Goal: Information Seeking & Learning: Learn about a topic

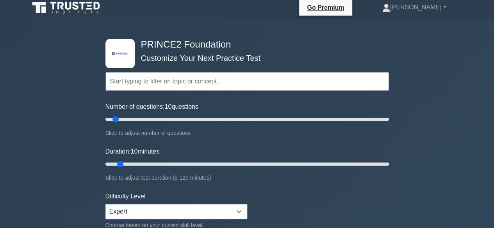
scroll to position [2, 0]
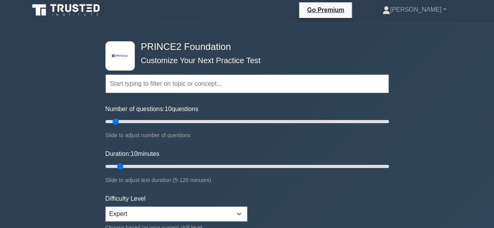
click at [230, 91] on input "text" at bounding box center [247, 84] width 284 height 19
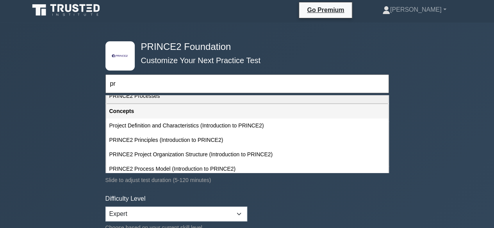
type input "p"
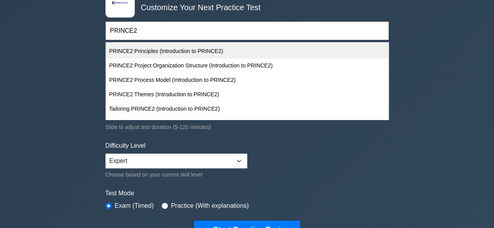
scroll to position [59, 0]
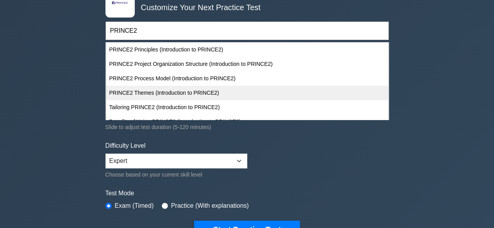
click at [228, 90] on div "PRINCE2 Themes (Introduction to PRINCE2)" at bounding box center [247, 93] width 282 height 14
type input "PRINCE2 Themes (Introduction to PRINCE2)"
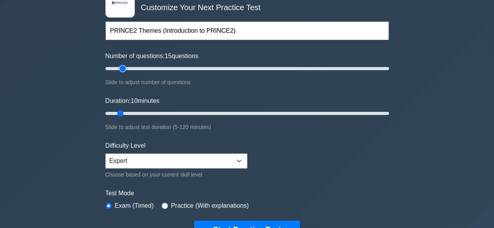
type input "15"
click at [123, 67] on input "Number of questions: 15 questions" at bounding box center [247, 68] width 284 height 9
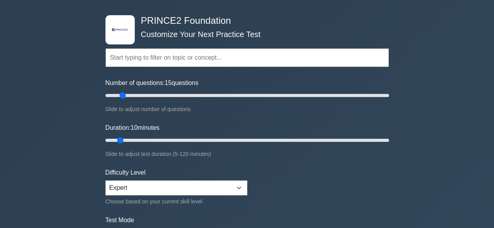
scroll to position [27, 0]
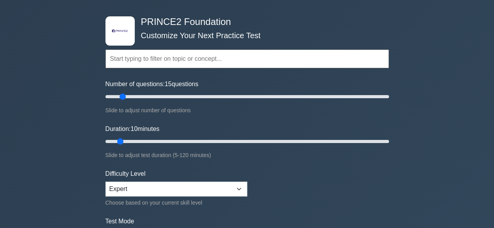
click at [230, 64] on input "text" at bounding box center [247, 59] width 284 height 19
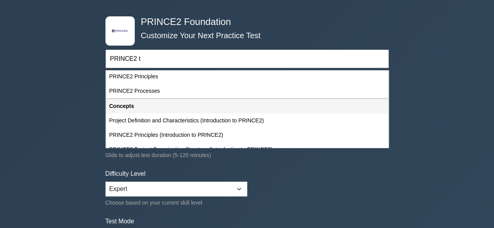
scroll to position [0, 0]
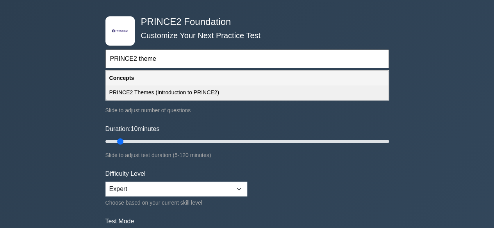
click at [223, 89] on div "PRINCE2 Themes (Introduction to PRINCE2)" at bounding box center [247, 93] width 282 height 14
type input "PRINCE2 Themes (Introduction to PRINCE2)"
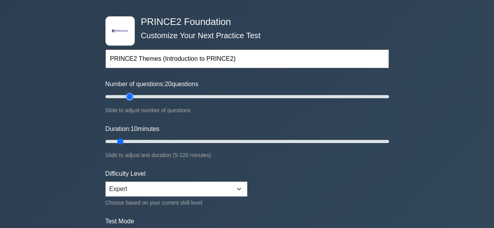
type input "20"
click at [129, 99] on input "Number of questions: 20 questions" at bounding box center [247, 96] width 284 height 9
drag, startPoint x: 121, startPoint y: 140, endPoint x: 141, endPoint y: 142, distance: 19.2
type input "20"
click at [141, 142] on input "Duration: 20 minutes" at bounding box center [247, 141] width 284 height 9
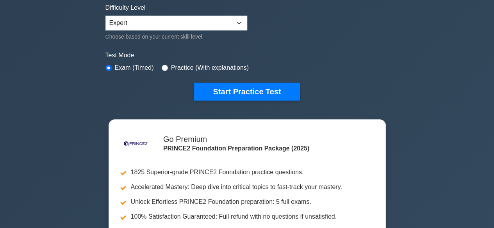
scroll to position [194, 0]
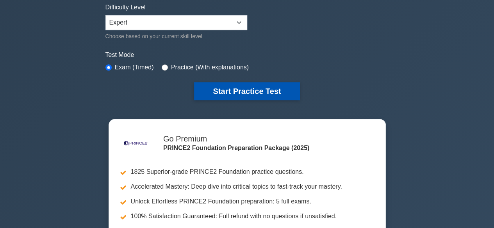
click at [262, 93] on button "Start Practice Test" at bounding box center [246, 91] width 105 height 18
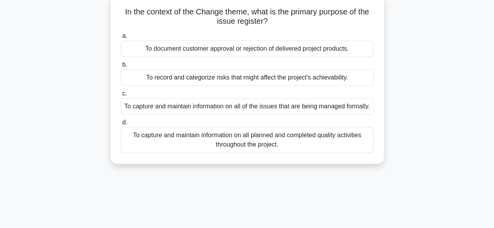
scroll to position [12, 0]
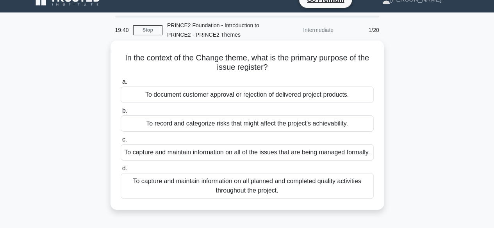
click at [285, 156] on div "To capture and maintain information on all of the issues that are being managed…" at bounding box center [247, 153] width 253 height 16
click at [121, 143] on input "c. To capture and maintain information on all of the issues that are being mana…" at bounding box center [121, 139] width 0 height 5
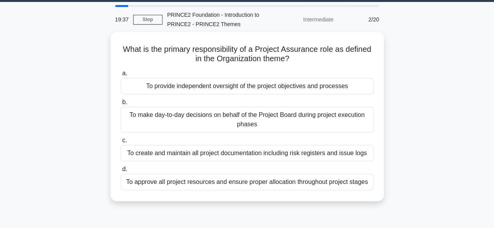
scroll to position [23, 0]
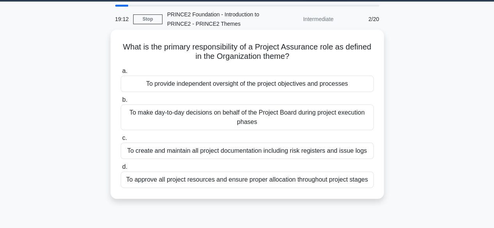
click at [354, 121] on div "To make day-to-day decisions on behalf of the Project Board during project exec…" at bounding box center [247, 118] width 253 height 26
click at [121, 103] on input "b. To make day-to-day decisions on behalf of the Project Board during project e…" at bounding box center [121, 100] width 0 height 5
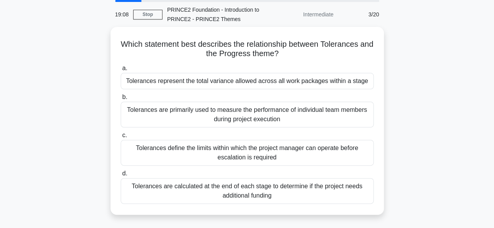
scroll to position [30, 0]
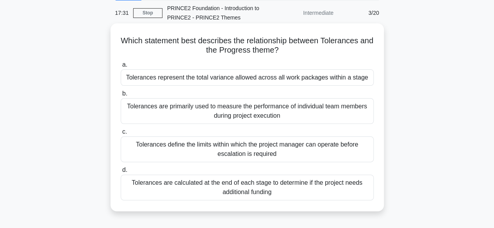
click at [277, 140] on div "Tolerances define the limits within which the project manager can operate befor…" at bounding box center [247, 150] width 253 height 26
click at [121, 135] on input "c. Tolerances define the limits within which the project manager can operate be…" at bounding box center [121, 132] width 0 height 5
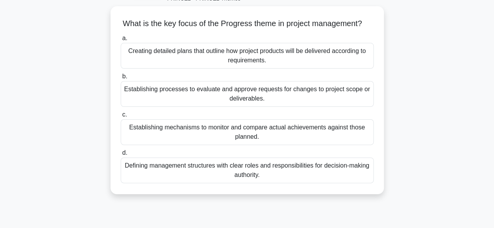
scroll to position [49, 0]
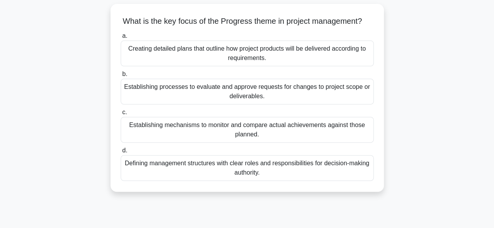
click at [330, 132] on div "Establishing mechanisms to monitor and compare actual achievements against thos…" at bounding box center [247, 130] width 253 height 26
click at [121, 115] on input "c. Establishing mechanisms to monitor and compare actual achievements against t…" at bounding box center [121, 112] width 0 height 5
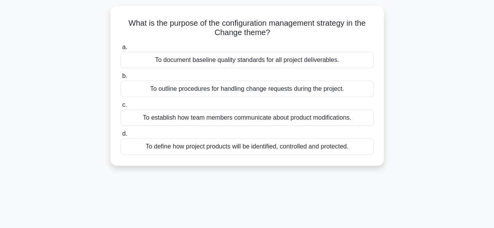
click at [330, 132] on label "d. To define how project products will be identified, controlled and protected." at bounding box center [247, 142] width 253 height 26
click at [121, 132] on input "d. To define how project products will be identified, controlled and protected." at bounding box center [121, 134] width 0 height 5
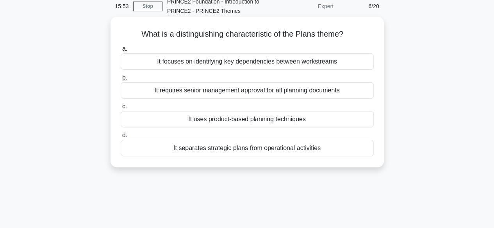
scroll to position [32, 0]
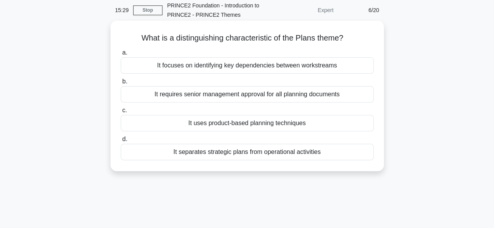
click at [291, 70] on div "It focuses on identifying key dependencies between workstreams" at bounding box center [247, 65] width 253 height 16
click at [121, 55] on input "a. It focuses on identifying key dependencies between workstreams" at bounding box center [121, 52] width 0 height 5
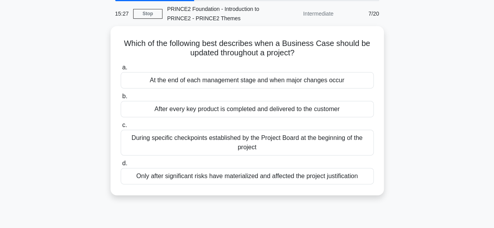
scroll to position [36, 0]
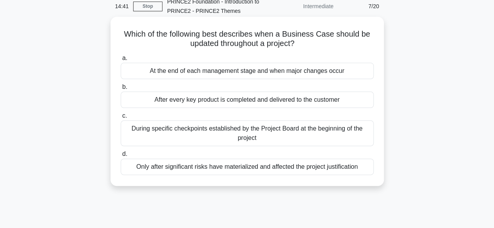
click at [326, 128] on div "During specific checkpoints established by the Project Board at the beginning o…" at bounding box center [247, 134] width 253 height 26
click at [121, 119] on input "c. During specific checkpoints established by the Project Board at the beginnin…" at bounding box center [121, 116] width 0 height 5
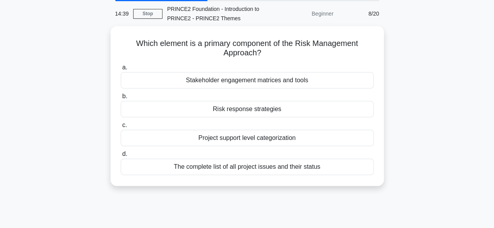
scroll to position [29, 0]
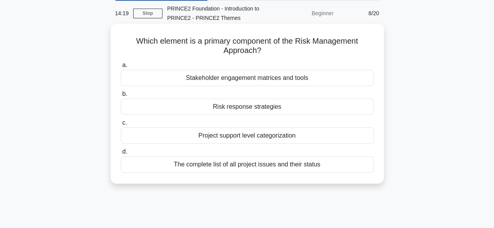
click at [338, 108] on div "Risk response strategies" at bounding box center [247, 107] width 253 height 16
click at [121, 97] on input "b. Risk response strategies" at bounding box center [121, 94] width 0 height 5
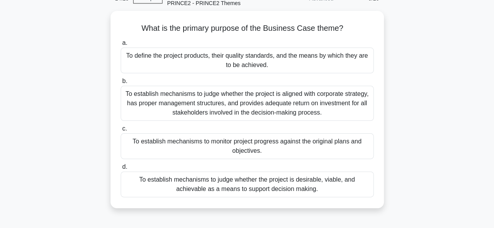
scroll to position [45, 0]
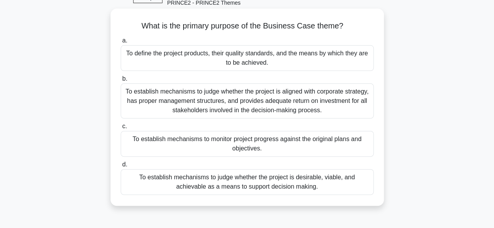
click at [352, 177] on div "To establish mechanisms to judge whether the project is desirable, viable, and …" at bounding box center [247, 183] width 253 height 26
click at [121, 168] on input "d. To establish mechanisms to judge whether the project is desirable, viable, a…" at bounding box center [121, 164] width 0 height 5
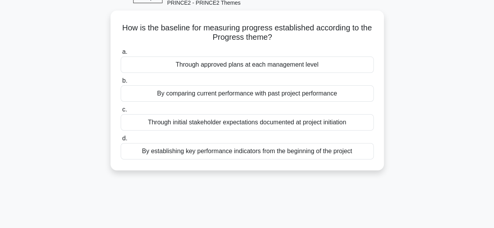
scroll to position [0, 0]
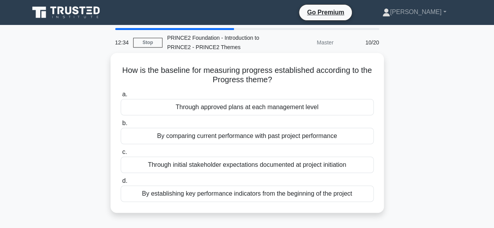
click at [314, 111] on div "Through approved plans at each management level" at bounding box center [247, 107] width 253 height 16
click at [121, 97] on input "a. Through approved plans at each management level" at bounding box center [121, 94] width 0 height 5
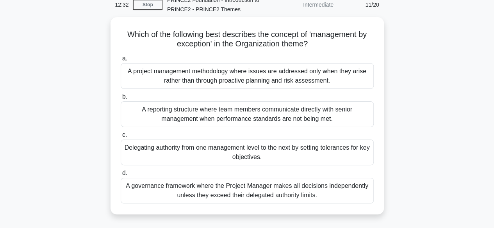
scroll to position [39, 0]
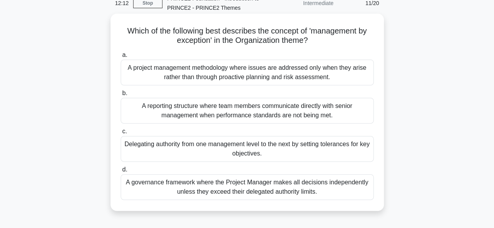
click at [328, 144] on div "Delegating authority from one management level to the next by setting tolerance…" at bounding box center [247, 149] width 253 height 26
click at [121, 134] on input "c. Delegating authority from one management level to the next by setting tolera…" at bounding box center [121, 131] width 0 height 5
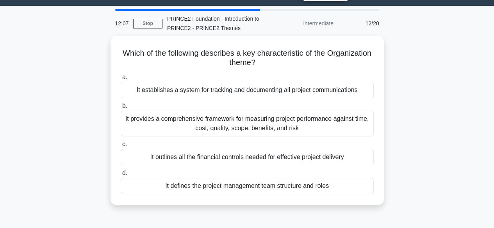
scroll to position [20, 0]
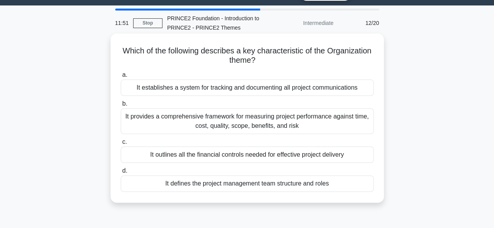
click at [339, 183] on div "It defines the project management team structure and roles" at bounding box center [247, 184] width 253 height 16
click at [121, 174] on input "d. It defines the project management team structure and roles" at bounding box center [121, 171] width 0 height 5
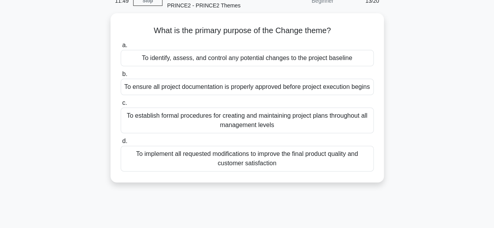
scroll to position [42, 0]
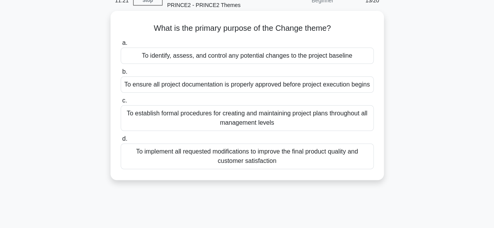
click at [327, 90] on div "To ensure all project documentation is properly approved before project executi…" at bounding box center [247, 85] width 253 height 16
click at [121, 75] on input "b. To ensure all project documentation is properly approved before project exec…" at bounding box center [121, 72] width 0 height 5
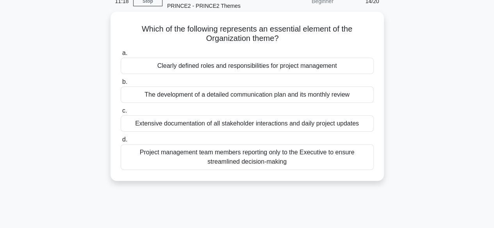
scroll to position [44, 0]
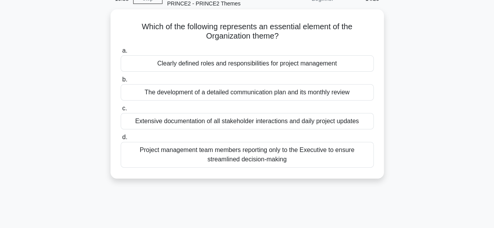
click at [359, 68] on div "Clearly defined roles and responsibilities for project management" at bounding box center [247, 63] width 253 height 16
click at [121, 54] on input "a. Clearly defined roles and responsibilities for project management" at bounding box center [121, 50] width 0 height 5
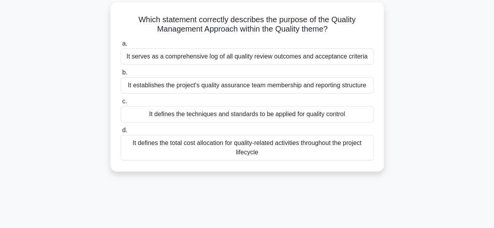
scroll to position [53, 0]
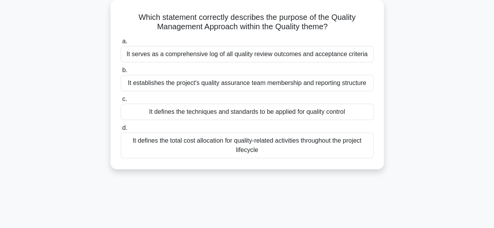
click at [348, 115] on div "It defines the techniques and standards to be applied for quality control" at bounding box center [247, 112] width 253 height 16
click at [121, 102] on input "c. It defines the techniques and standards to be applied for quality control" at bounding box center [121, 99] width 0 height 5
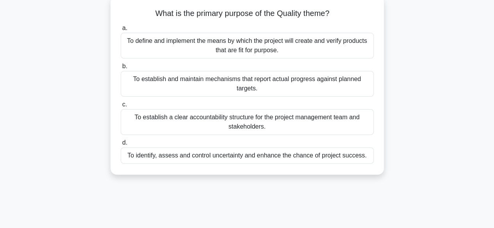
scroll to position [57, 0]
click at [307, 45] on div "To define and implement the means by which the project will create and verify p…" at bounding box center [247, 46] width 253 height 26
click at [121, 31] on input "a. To define and implement the means by which the project will create and verif…" at bounding box center [121, 28] width 0 height 5
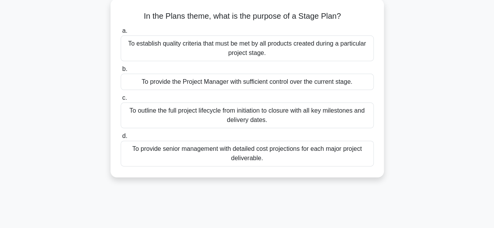
scroll to position [53, 0]
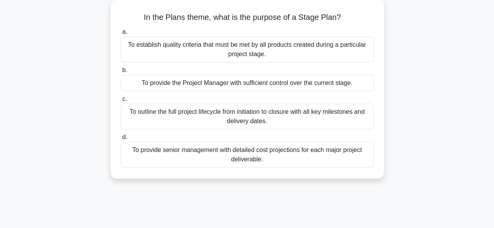
click at [357, 81] on div "To provide the Project Manager with sufficient control over the current stage." at bounding box center [247, 83] width 253 height 16
click at [121, 73] on input "b. To provide the Project Manager with sufficient control over the current stag…" at bounding box center [121, 70] width 0 height 5
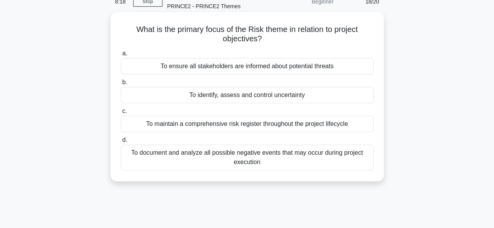
scroll to position [46, 0]
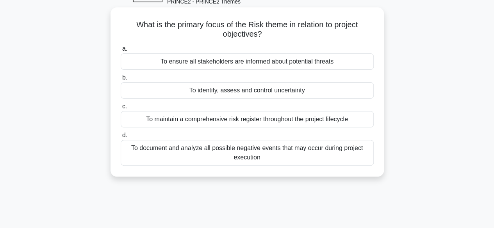
click at [288, 91] on div "To identify, assess and control uncertainty" at bounding box center [247, 90] width 253 height 16
click at [121, 80] on input "b. To identify, assess and control uncertainty" at bounding box center [121, 77] width 0 height 5
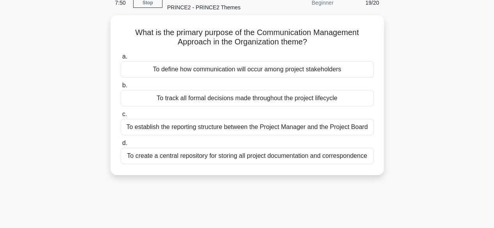
scroll to position [40, 0]
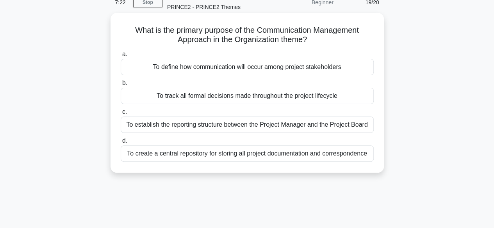
click at [347, 64] on div "To define how communication will occur among project stakeholders" at bounding box center [247, 67] width 253 height 16
click at [121, 57] on input "a. To define how communication will occur among project stakeholders" at bounding box center [121, 54] width 0 height 5
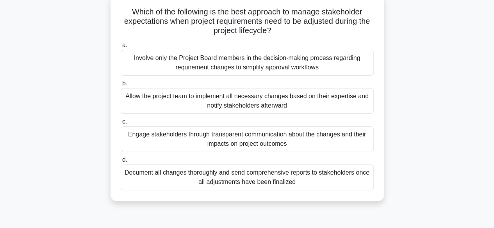
scroll to position [66, 0]
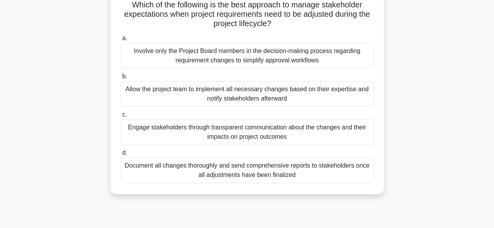
click at [355, 129] on div "Engage stakeholders through transparent communication about the changes and the…" at bounding box center [247, 133] width 253 height 26
click at [121, 118] on input "c. Engage stakeholders through transparent communication about the changes and …" at bounding box center [121, 114] width 0 height 5
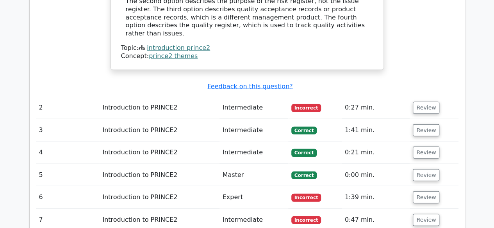
scroll to position [853, 0]
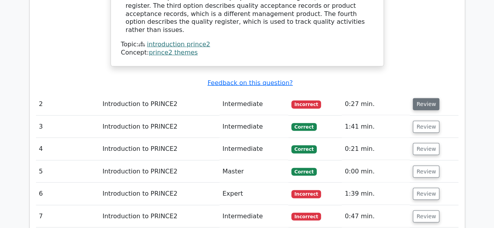
click at [423, 98] on button "Review" at bounding box center [426, 104] width 27 height 12
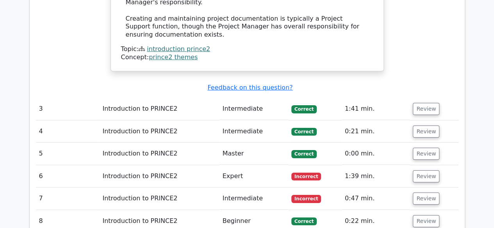
scroll to position [1296, 0]
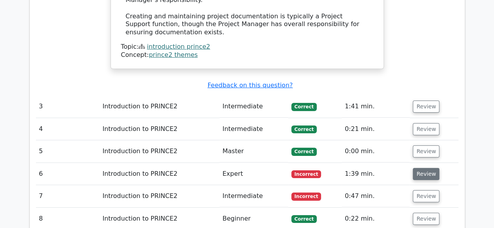
click at [431, 168] on button "Review" at bounding box center [426, 174] width 27 height 12
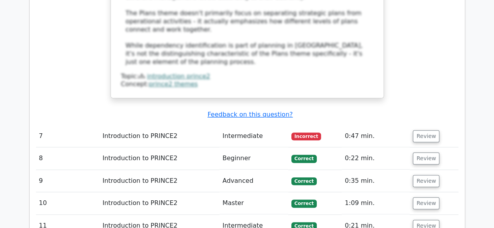
scroll to position [1771, 0]
click at [422, 130] on button "Review" at bounding box center [426, 136] width 27 height 12
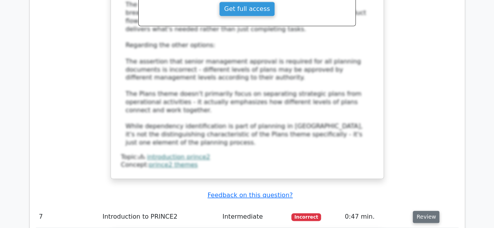
scroll to position [1666, 0]
